Goal: Task Accomplishment & Management: Complete application form

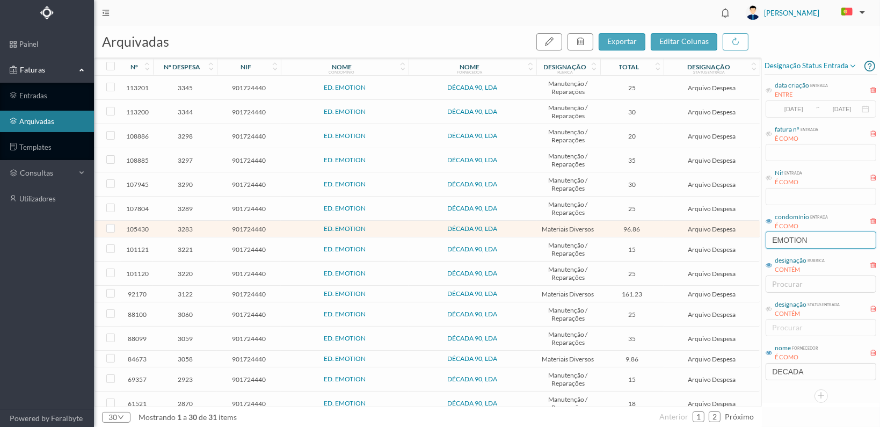
drag, startPoint x: 816, startPoint y: 241, endPoint x: 700, endPoint y: 236, distance: 116.1
click at [701, 236] on div "arquivadas exportar editar colunas nº nº despesa nif nome condomínio nome forne…" at bounding box center [487, 226] width 786 height 401
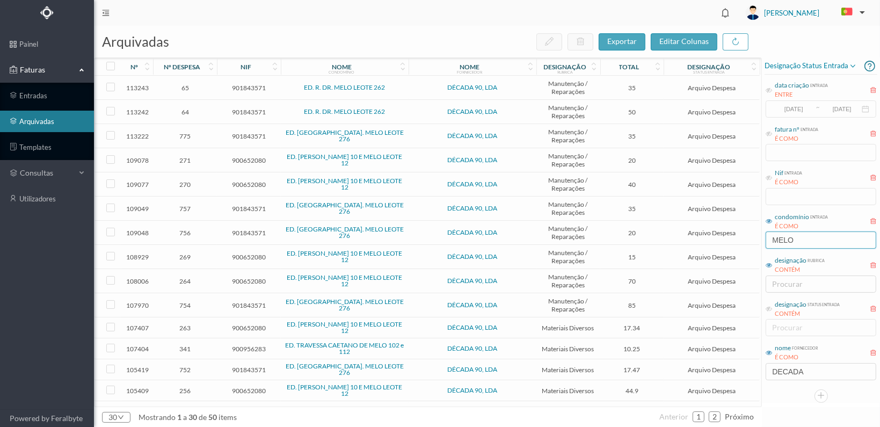
type input "MELO"
click at [250, 110] on span "901843571" at bounding box center [249, 112] width 59 height 8
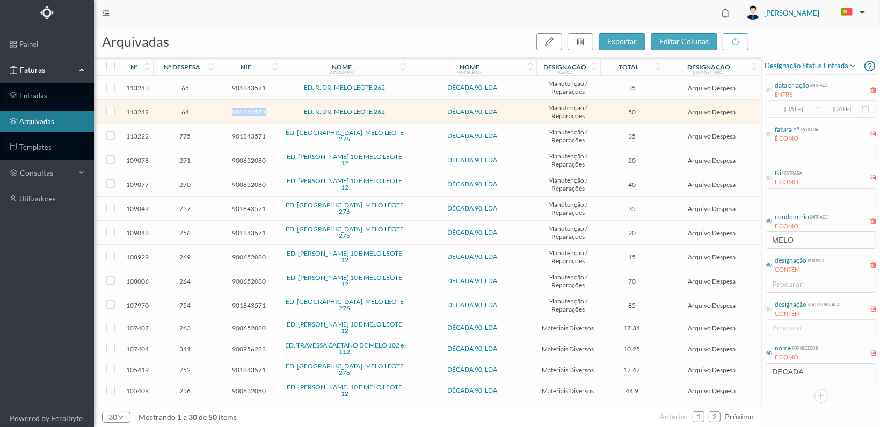
click at [250, 110] on span "901843571" at bounding box center [249, 112] width 59 height 8
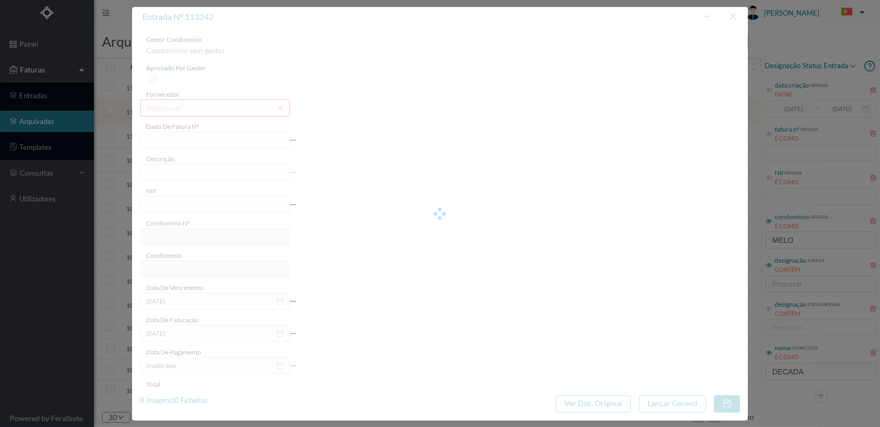
type input "FT 2025A1/1258"
type input "Verificação iluminação e portas na entrada 262"
type input "901843571"
type input "[DATE]"
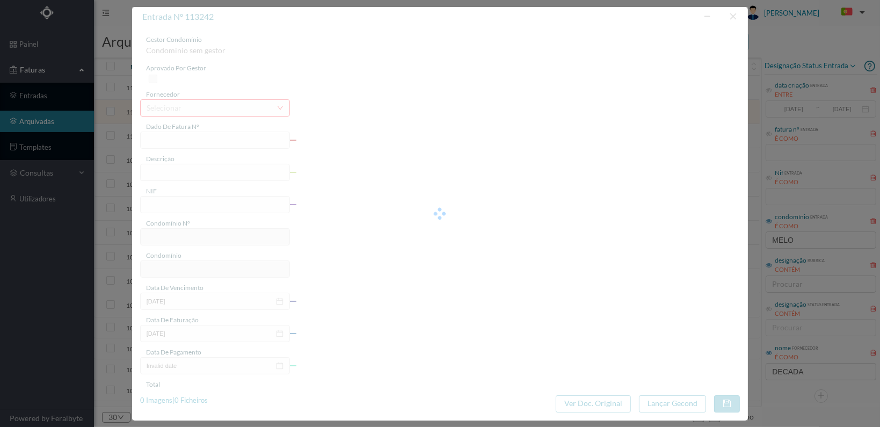
type input "[DATE]"
type input "50.00"
type input "702"
type input "ED. R. DR. MELO LEOTE 262"
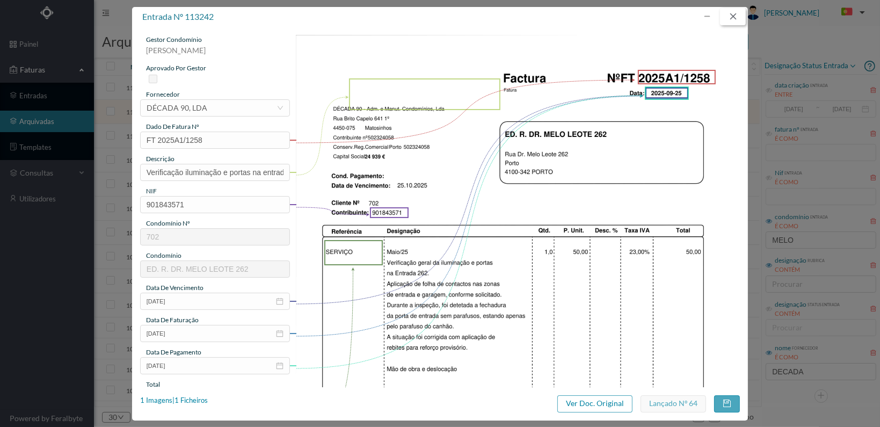
click at [732, 17] on button "button" at bounding box center [733, 16] width 26 height 17
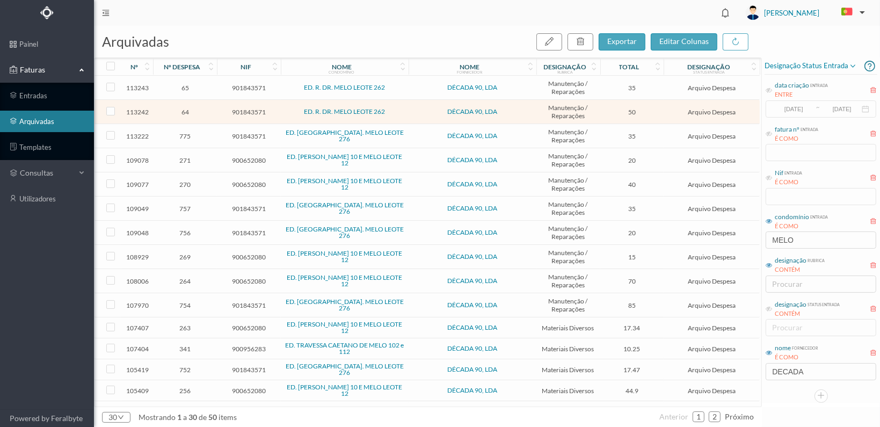
click at [249, 88] on span "901843571" at bounding box center [249, 88] width 59 height 8
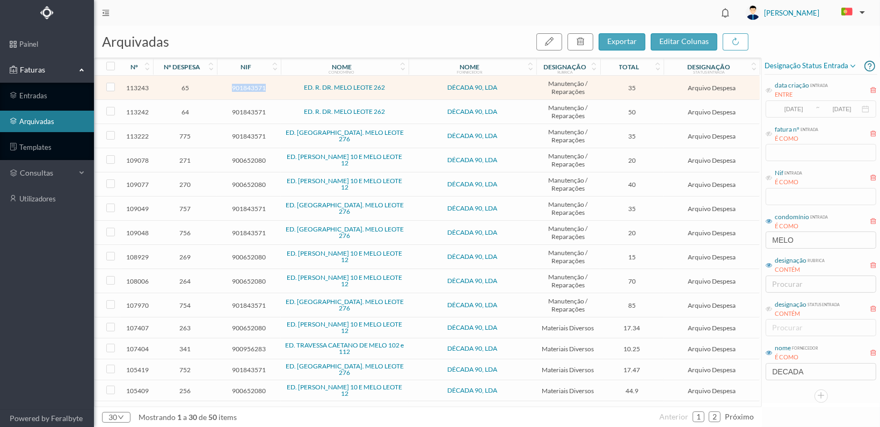
click at [249, 88] on span "901843571" at bounding box center [249, 88] width 59 height 8
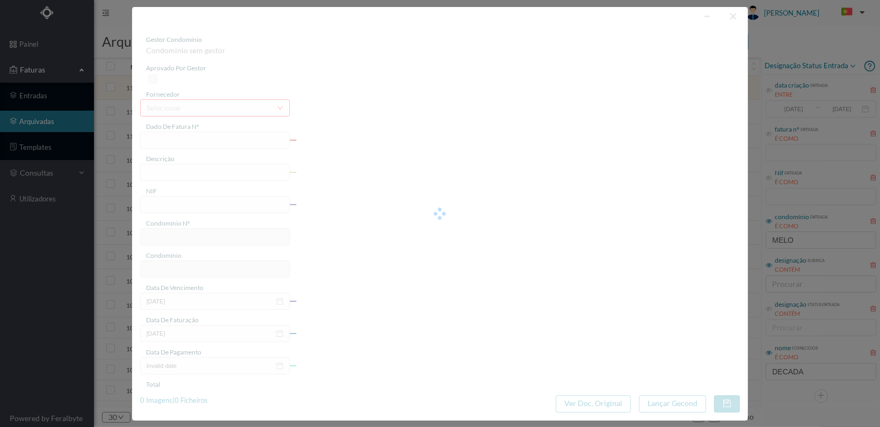
type input "FT 2025A1/1259"
type input "Verificação geral garagem"
type input "901843571"
type input "[DATE]"
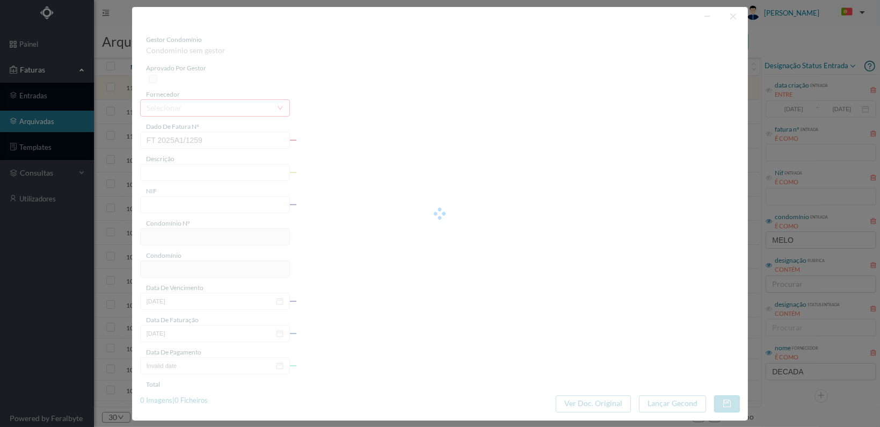
type input "[DATE]"
type input "35.00"
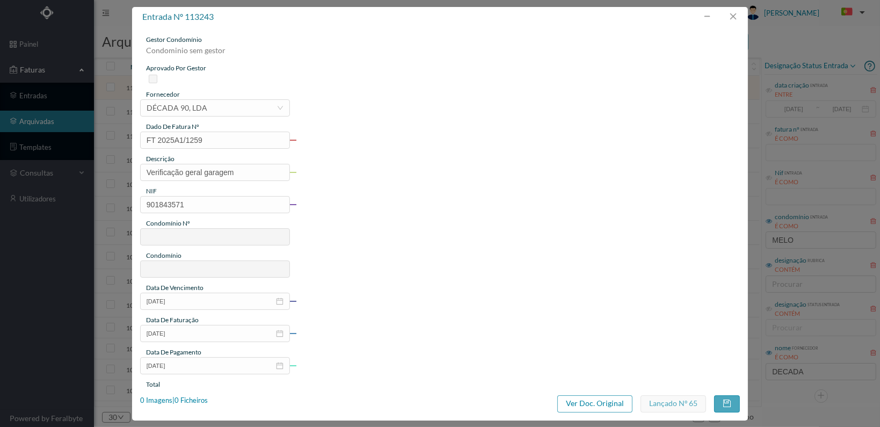
type input "702"
type input "ED. R. DR. MELO LEOTE 262"
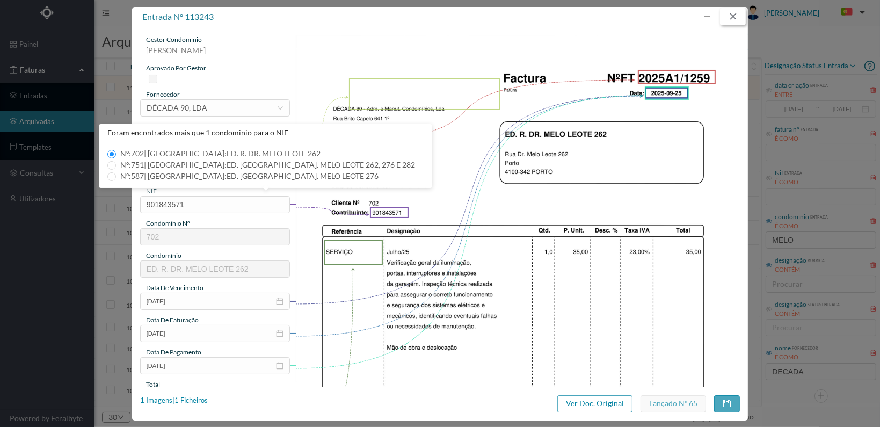
click at [737, 16] on button "button" at bounding box center [733, 16] width 26 height 17
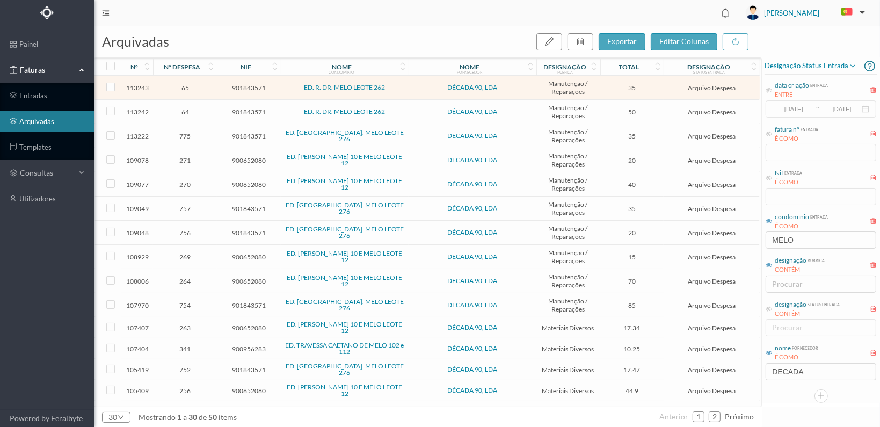
click at [241, 110] on span "901843571" at bounding box center [249, 112] width 59 height 8
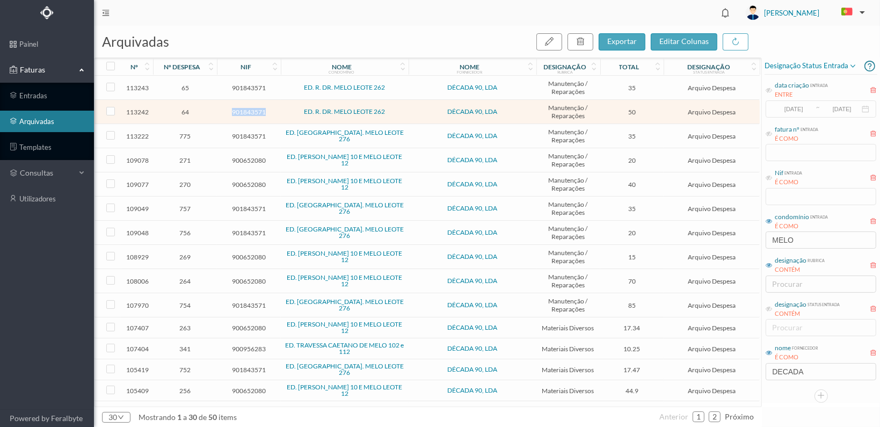
click at [241, 110] on span "901843571" at bounding box center [249, 112] width 59 height 8
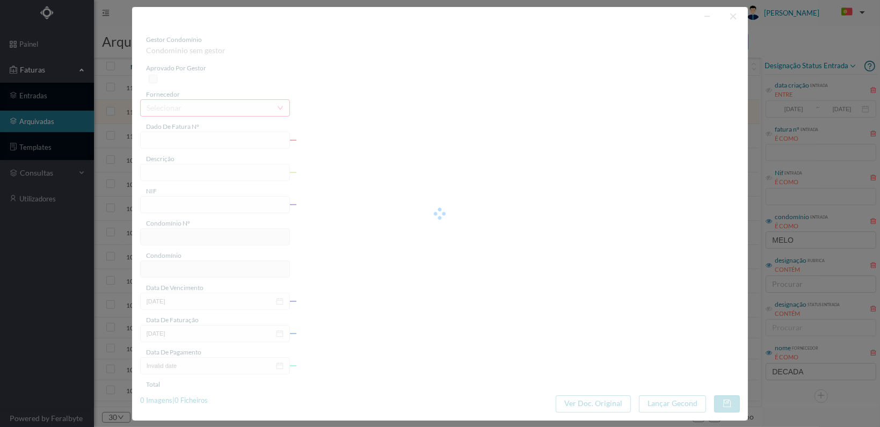
type input "FT 2025A1/1258"
type input "Verificação iluminação e portas na entrada 262"
type input "901843571"
type input "[DATE]"
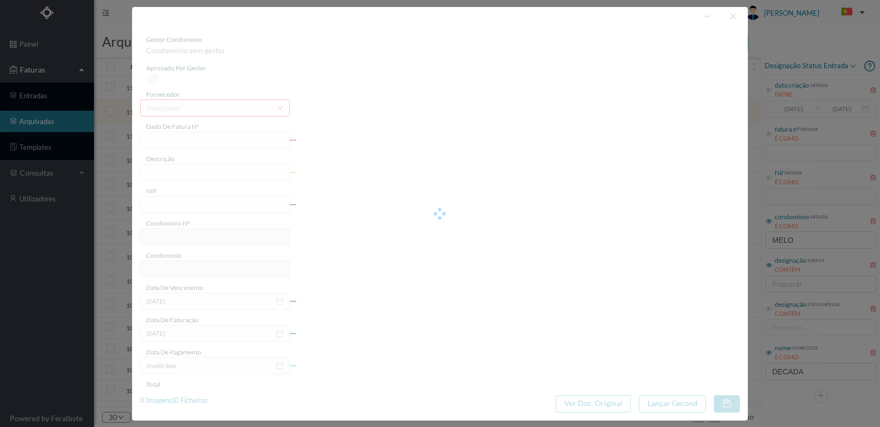
type input "[DATE]"
type input "50.00"
type input "702"
type input "ED. R. DR. MELO LEOTE 262"
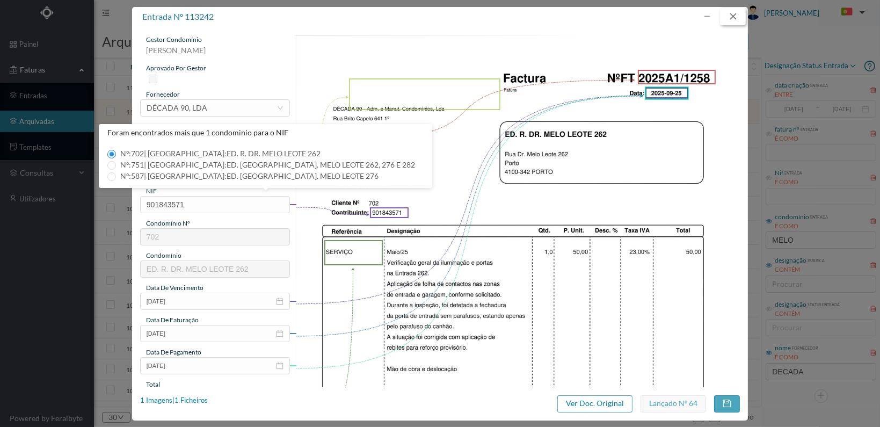
click at [733, 13] on button "button" at bounding box center [733, 16] width 26 height 17
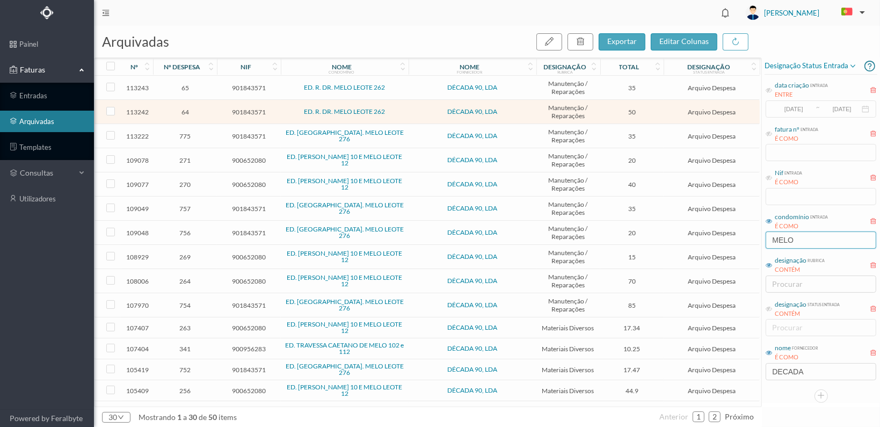
drag, startPoint x: 800, startPoint y: 237, endPoint x: 679, endPoint y: 237, distance: 120.8
click at [689, 236] on div "arquivadas exportar editar colunas nº nº despesa nif nome condomínio nome forne…" at bounding box center [487, 226] width 786 height 401
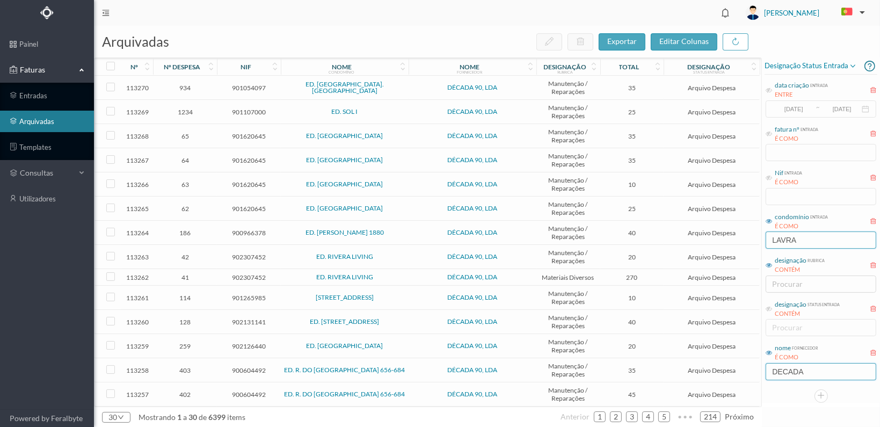
type input "LAVRA"
drag, startPoint x: 796, startPoint y: 373, endPoint x: 742, endPoint y: 372, distance: 53.7
click at [744, 373] on div "arquivadas exportar editar colunas nº nº despesa nif nome condomínio nome forne…" at bounding box center [487, 226] width 786 height 401
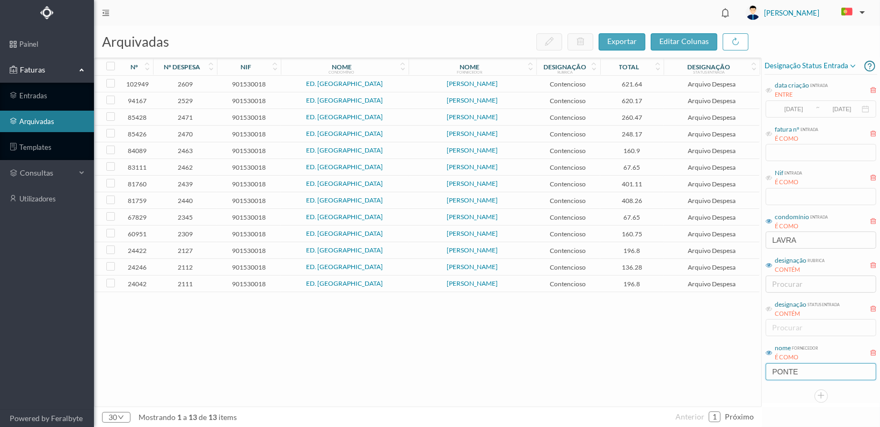
type input "PONTE"
click at [249, 99] on span "901530018" at bounding box center [249, 101] width 59 height 8
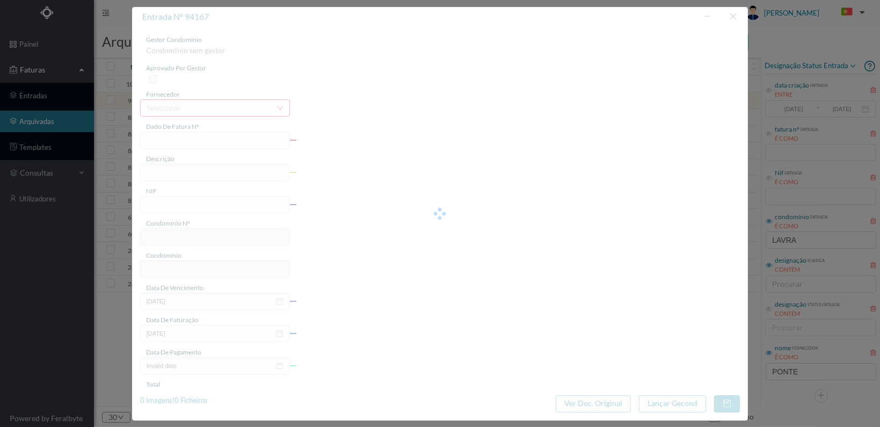
type input "FT AP/1234"
type input "despesas processo contencioso"
type input "901530018"
type input "[DATE]"
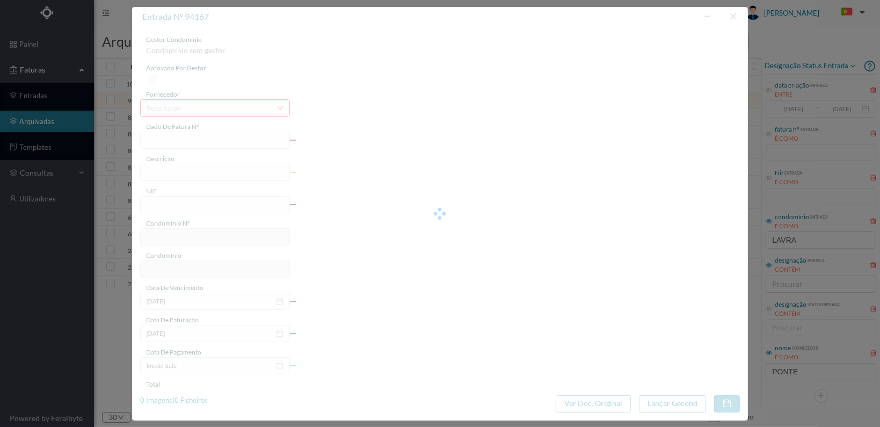
type input "[DATE]"
type input "620.17"
type input "202"
type input "ED. [GEOGRAPHIC_DATA]"
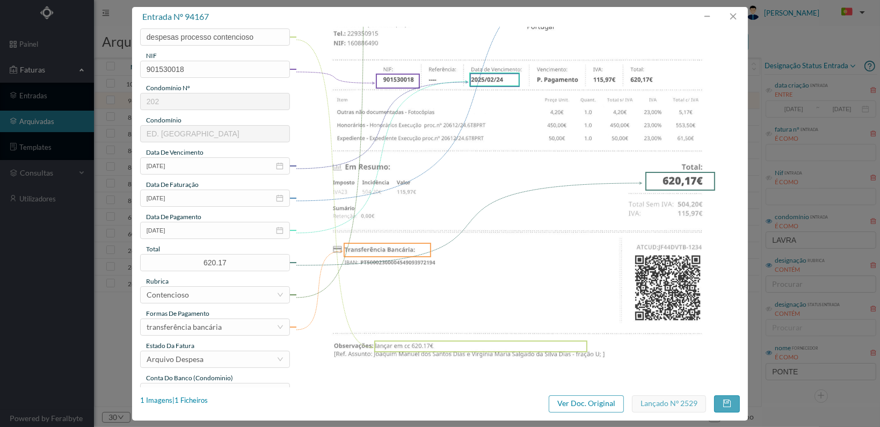
scroll to position [12, 0]
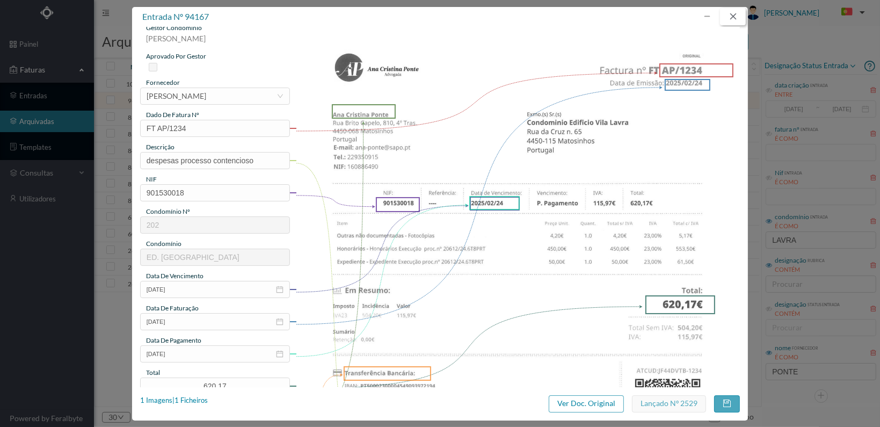
click at [734, 16] on button "button" at bounding box center [733, 16] width 26 height 17
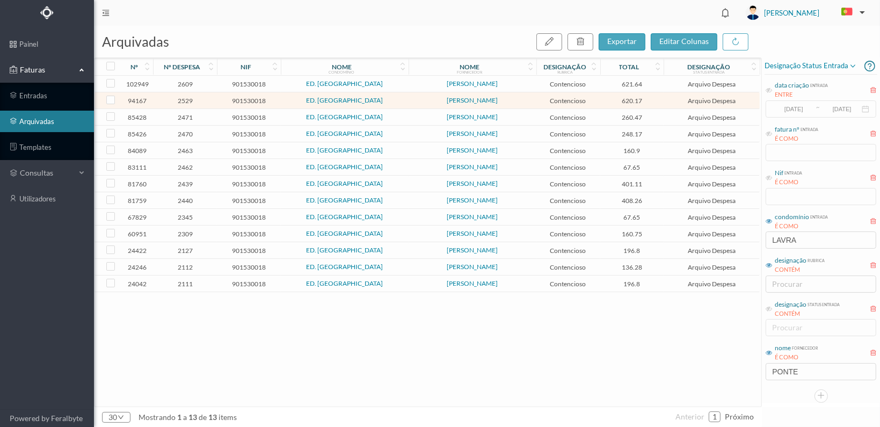
click at [250, 83] on span "901530018" at bounding box center [249, 84] width 59 height 8
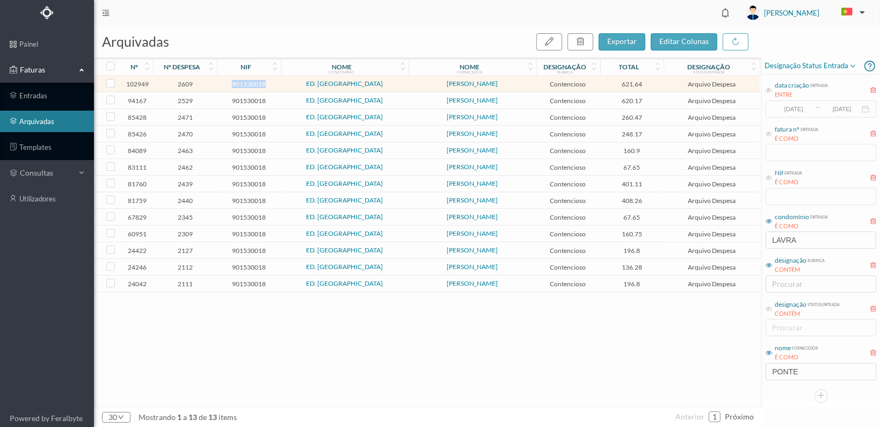
click at [250, 83] on span "901530018" at bounding box center [249, 84] width 59 height 8
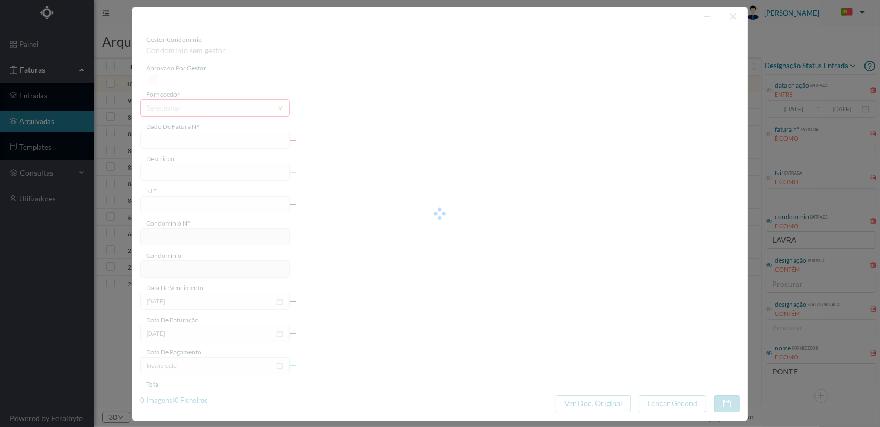
type input "FT AP/1401"
type input "Despesas processo contencioso"
type input "901530018"
type input "[DATE]"
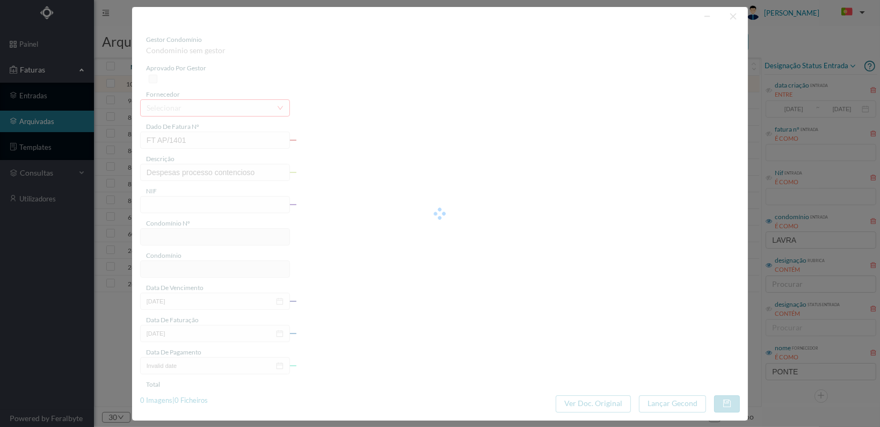
type input "[DATE]"
type input "621.64"
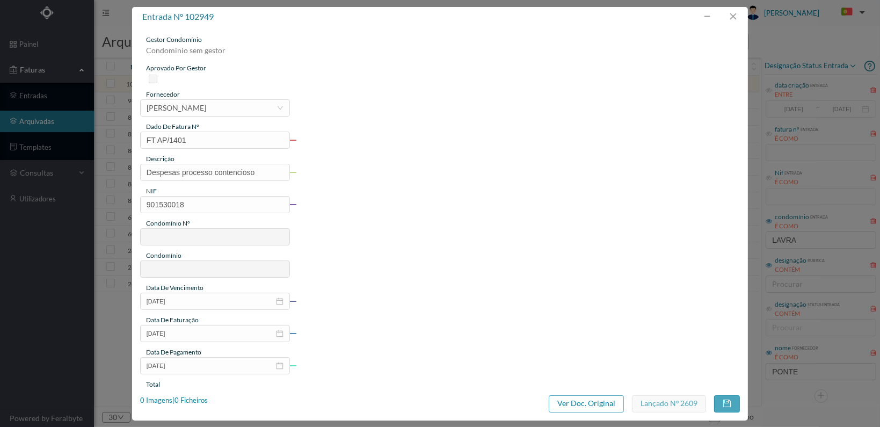
type input "202"
type input "ED. [GEOGRAPHIC_DATA]"
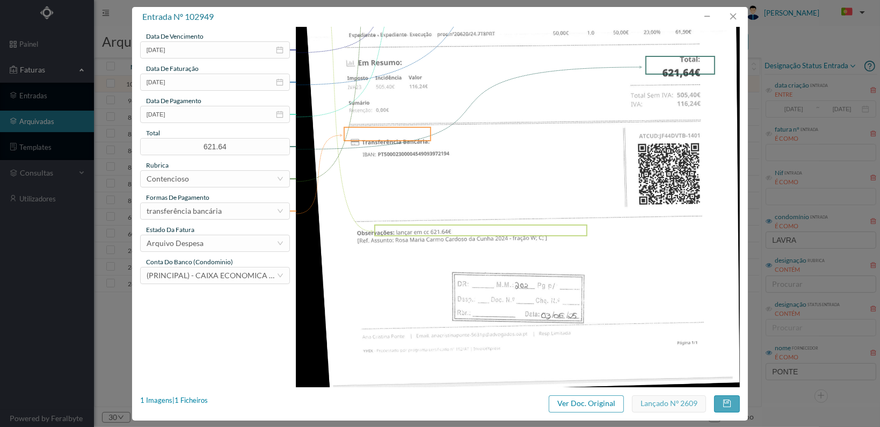
scroll to position [269, 0]
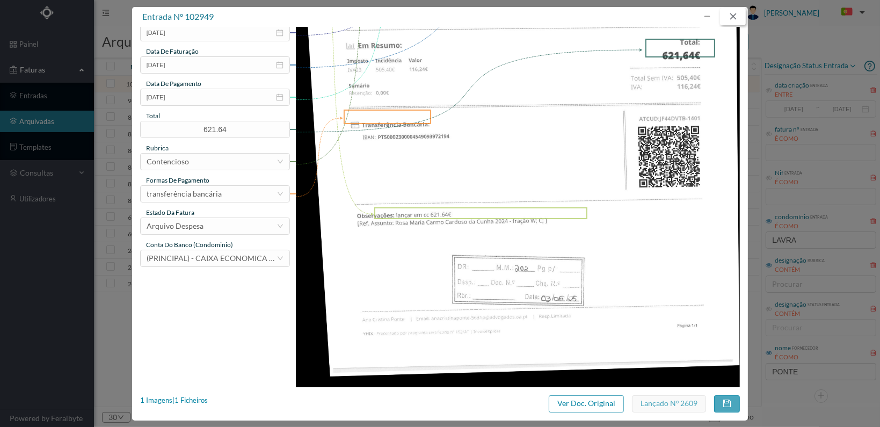
drag, startPoint x: 734, startPoint y: 14, endPoint x: 598, endPoint y: 99, distance: 160.0
click at [730, 14] on button "button" at bounding box center [733, 16] width 26 height 17
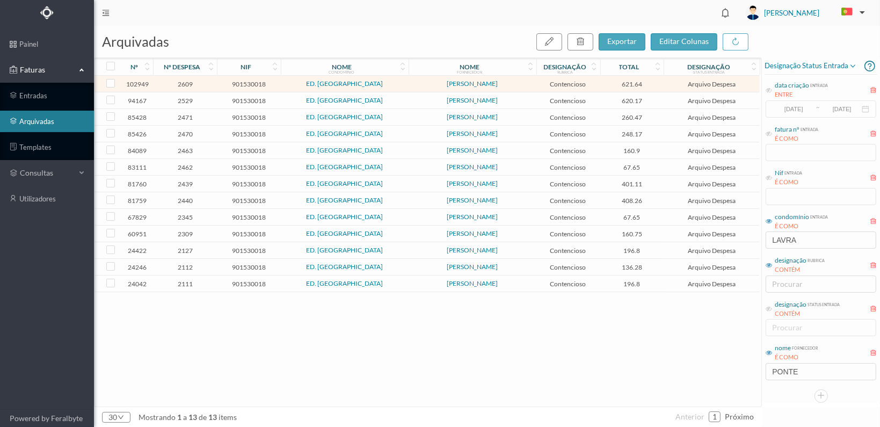
click at [251, 149] on span "901530018" at bounding box center [249, 151] width 59 height 8
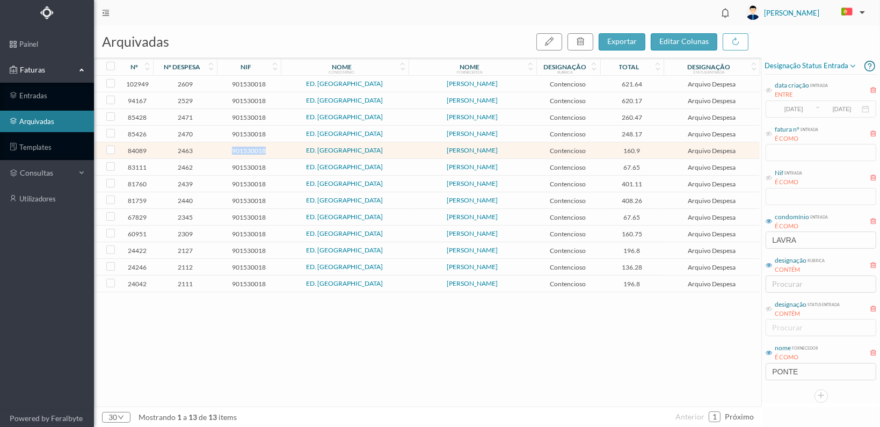
click at [251, 149] on span "901530018" at bounding box center [249, 151] width 59 height 8
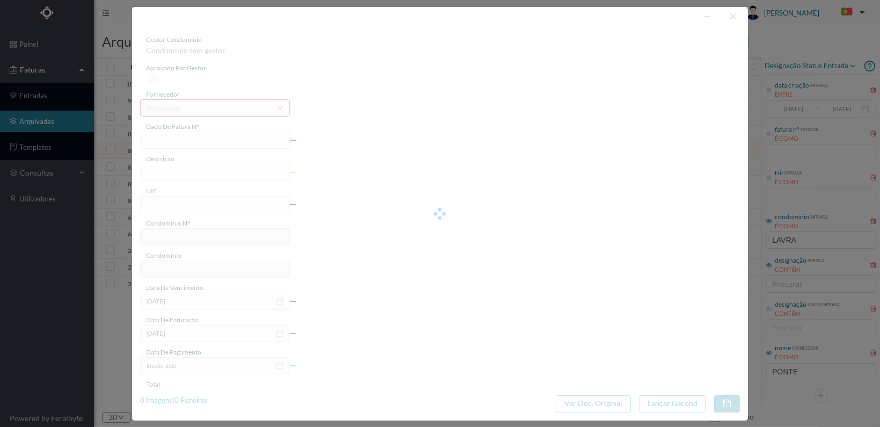
type input "FT AP/1007"
type input "Honorários"
type input "901530018"
type input "[DATE]"
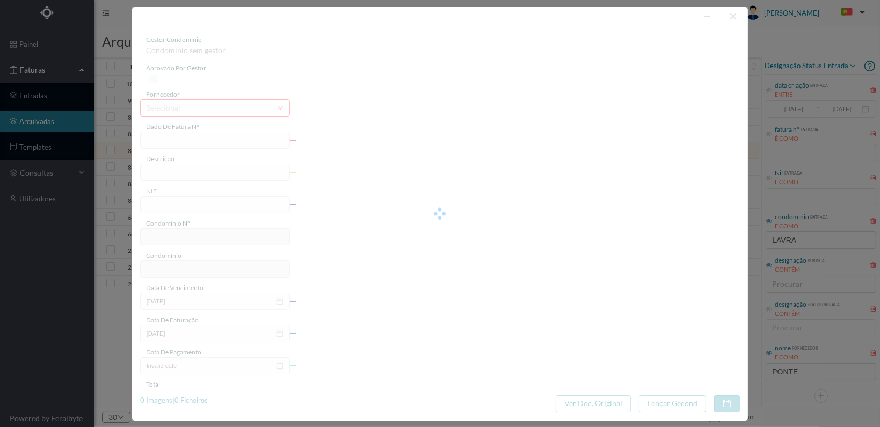
type input "[DATE]"
type input "160.90"
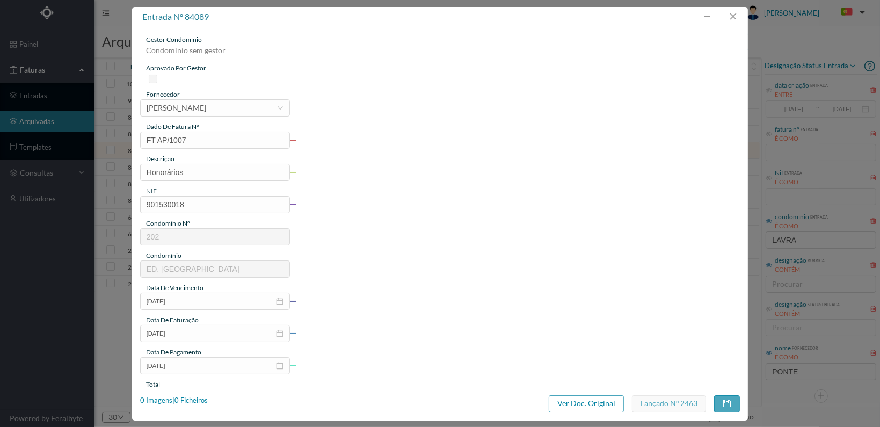
type input "202"
type input "ED. [GEOGRAPHIC_DATA]"
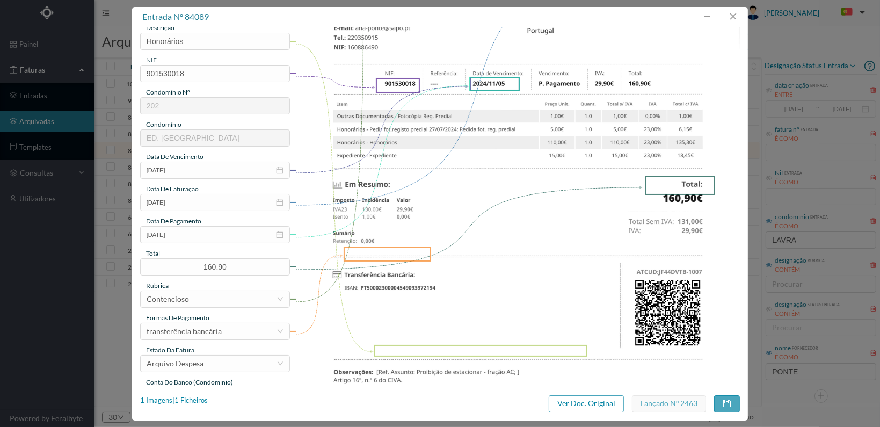
scroll to position [12, 0]
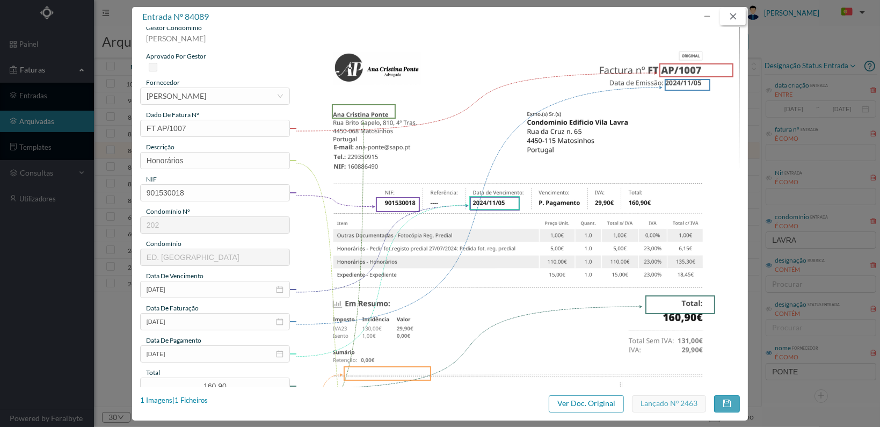
drag, startPoint x: 730, startPoint y: 15, endPoint x: 741, endPoint y: 81, distance: 66.9
click at [730, 15] on button "button" at bounding box center [733, 16] width 26 height 17
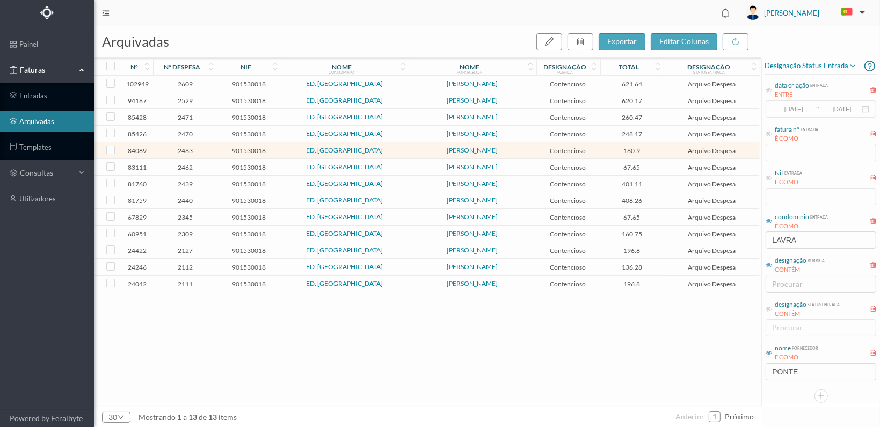
click at [256, 131] on span "901530018" at bounding box center [249, 134] width 59 height 8
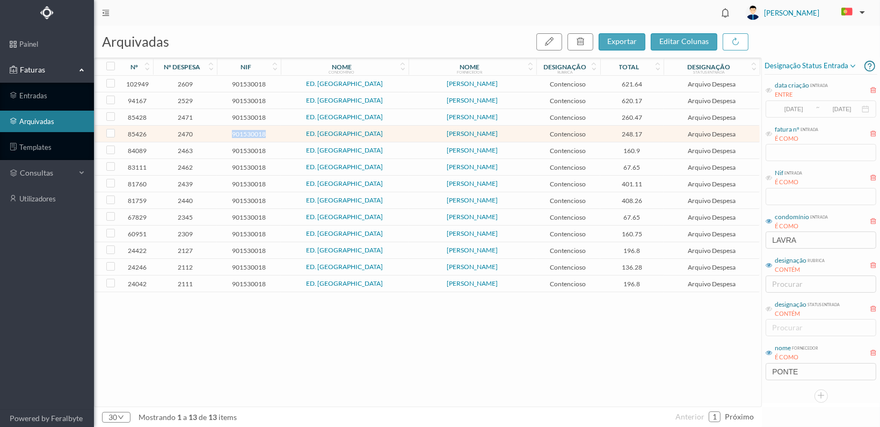
click at [256, 131] on span "901530018" at bounding box center [249, 134] width 59 height 8
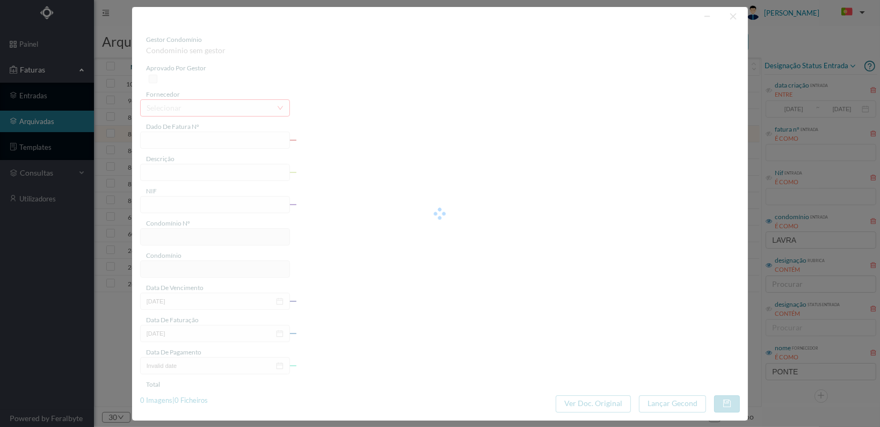
type input "FT AP/1036"
type input "OUTRAS DOCUMENTADAS"
type input "901530018"
type input "[DATE]"
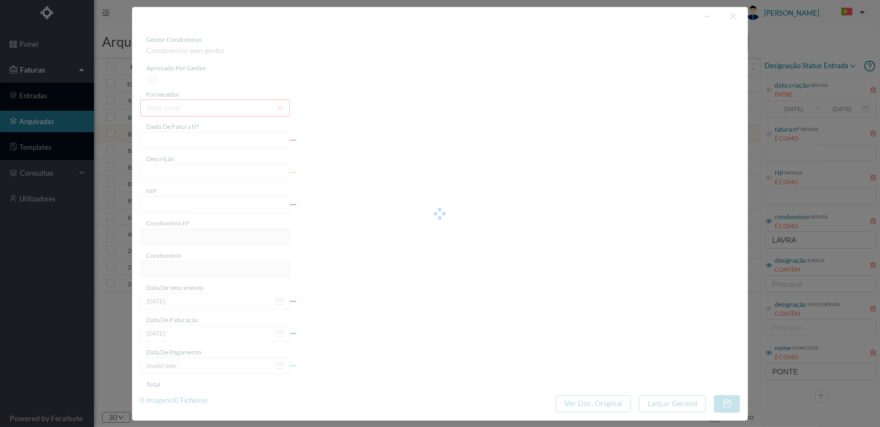
type input "[DATE]"
type input "248.17"
type input "202"
type input "ED. [GEOGRAPHIC_DATA]"
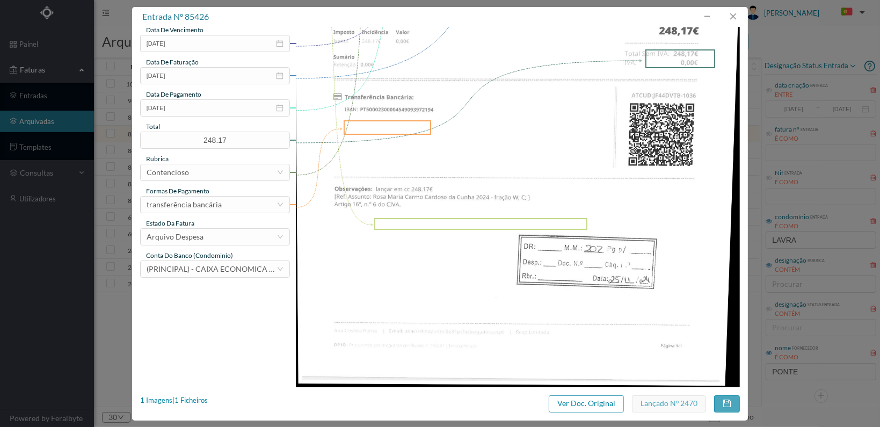
scroll to position [280, 0]
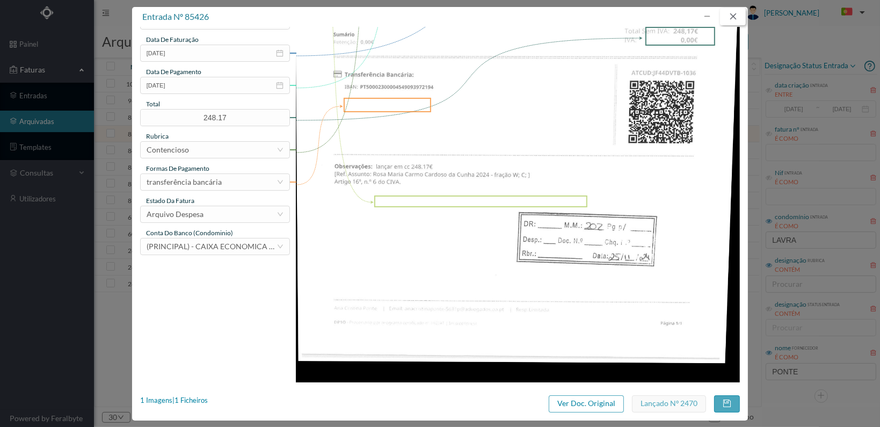
click at [736, 19] on button "button" at bounding box center [733, 16] width 26 height 17
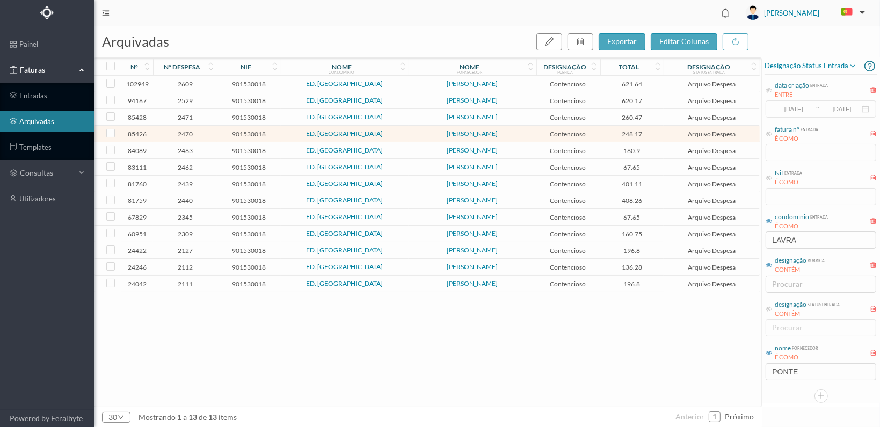
click at [254, 150] on span "901530018" at bounding box center [249, 151] width 59 height 8
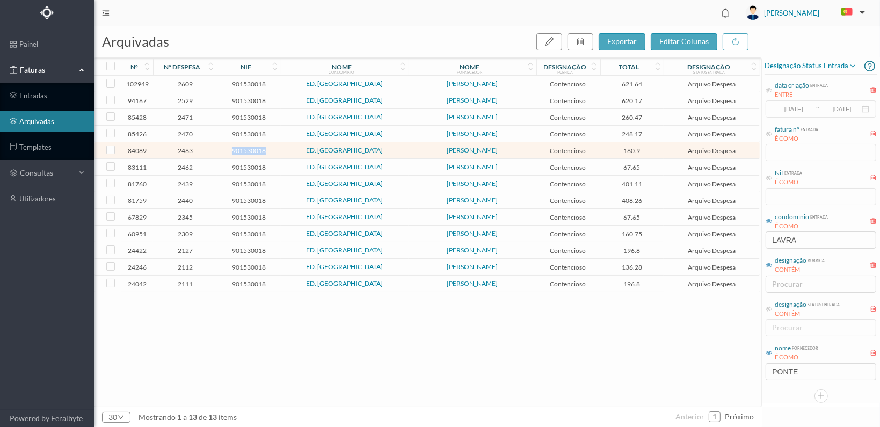
click at [254, 150] on span "901530018" at bounding box center [249, 151] width 59 height 8
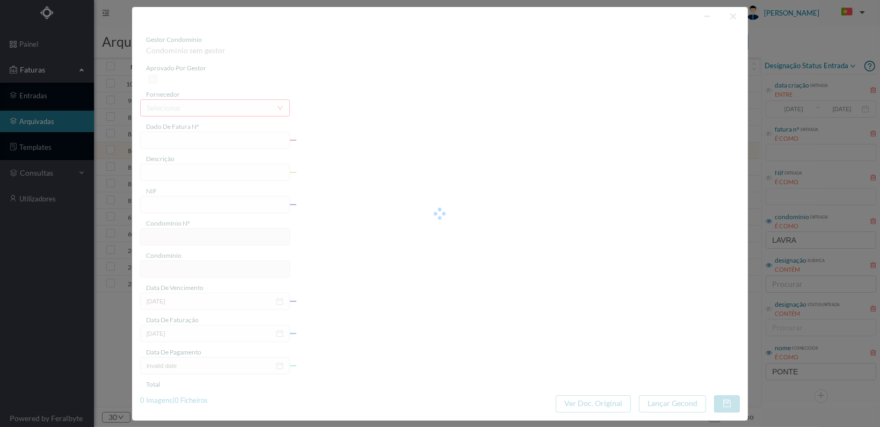
type input "FT AP/1007"
type input "Honorários"
type input "901530018"
type input "[DATE]"
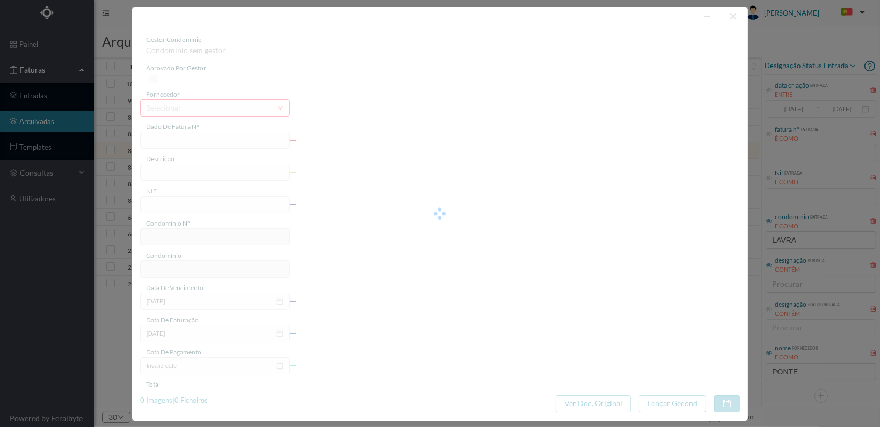
type input "[DATE]"
type input "160.90"
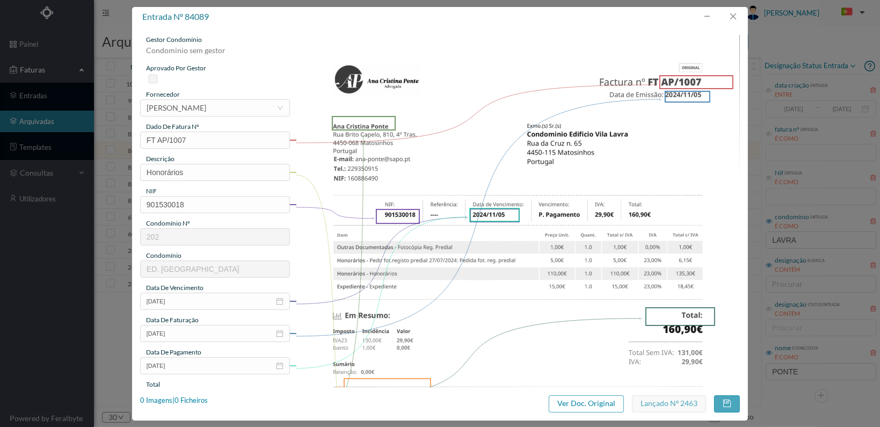
type input "202"
type input "ED. [GEOGRAPHIC_DATA]"
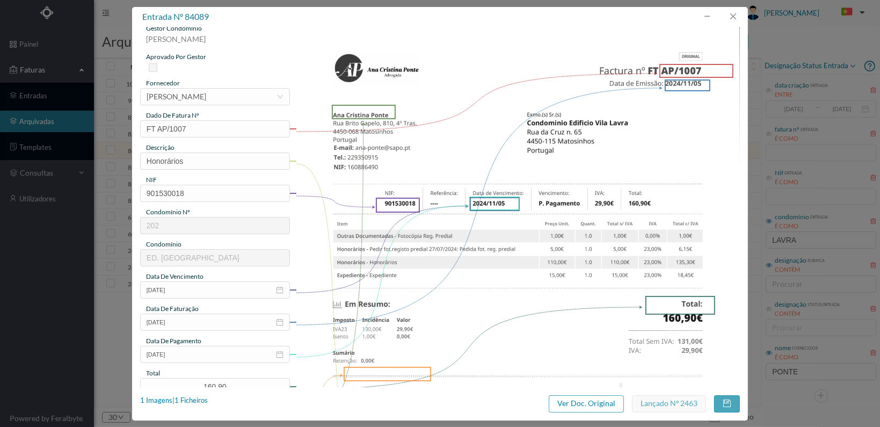
scroll to position [0, 0]
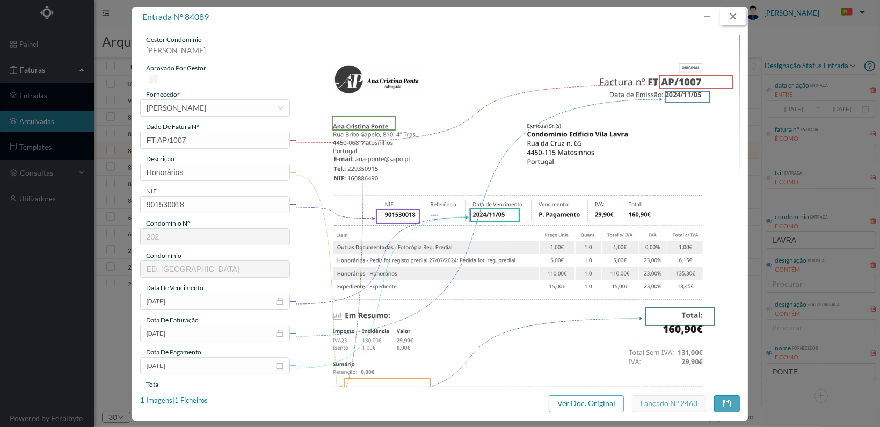
click at [733, 15] on button "button" at bounding box center [733, 16] width 26 height 17
